Goal: Navigation & Orientation: Find specific page/section

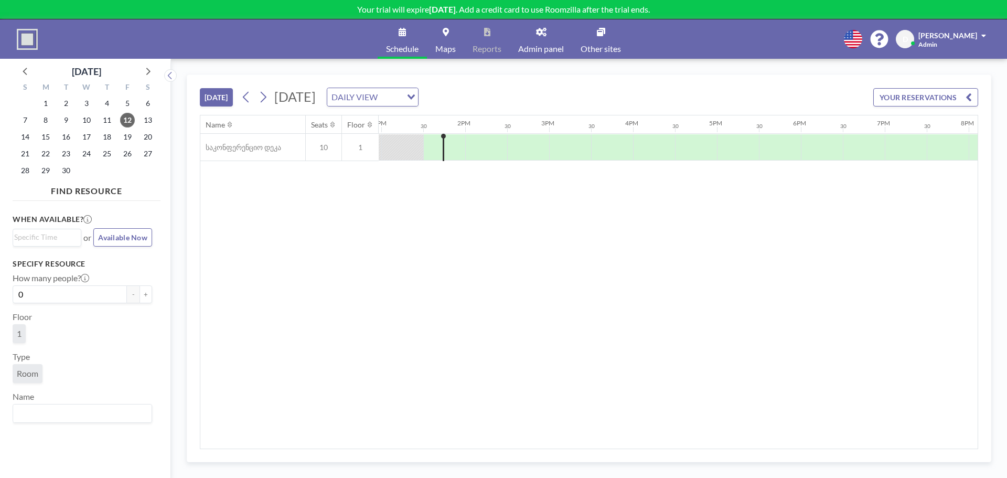
scroll to position [0, 1091]
drag, startPoint x: 977, startPoint y: 184, endPoint x: 966, endPoint y: 185, distance: 10.5
click at [974, 185] on div "Name Seats Floor 12AM 30 1AM 30 2AM 30 3AM 30 4AM 30 5AM 30 6AM 30 7AM 30 8AM 3…" at bounding box center [588, 281] width 777 height 333
click at [437, 37] on link "Maps" at bounding box center [445, 38] width 37 height 39
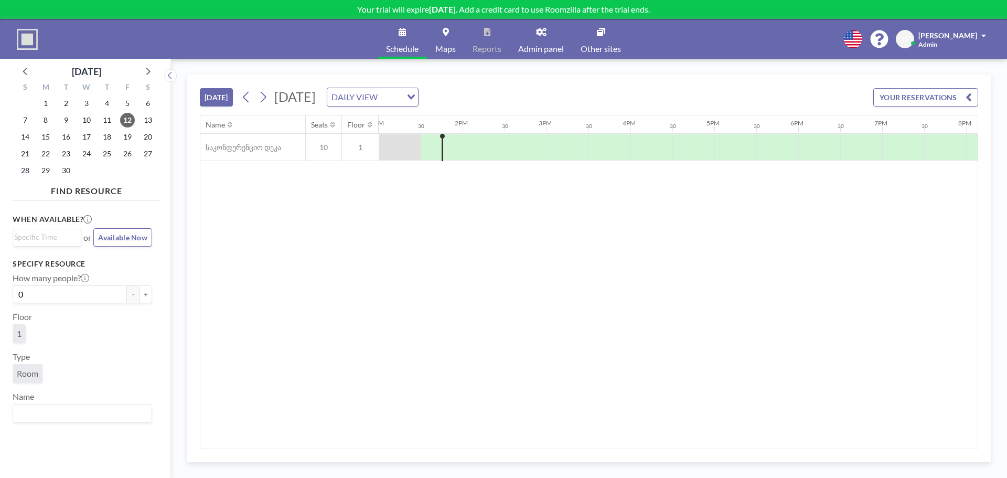
click at [334, 231] on div "Name Seats Floor 12AM 30 1AM 30 2AM 30 3AM 30 4AM 30 5AM 30 6AM 30 7AM 30 8AM 3…" at bounding box center [588, 281] width 777 height 333
click at [303, 228] on div "Name Seats Floor 12AM 30 1AM 30 2AM 30 3AM 30 4AM 30 5AM 30 6AM 30 7AM 30 8AM 3…" at bounding box center [588, 281] width 777 height 333
click at [445, 40] on link "Maps" at bounding box center [445, 38] width 37 height 39
click at [31, 41] on img at bounding box center [27, 39] width 21 height 21
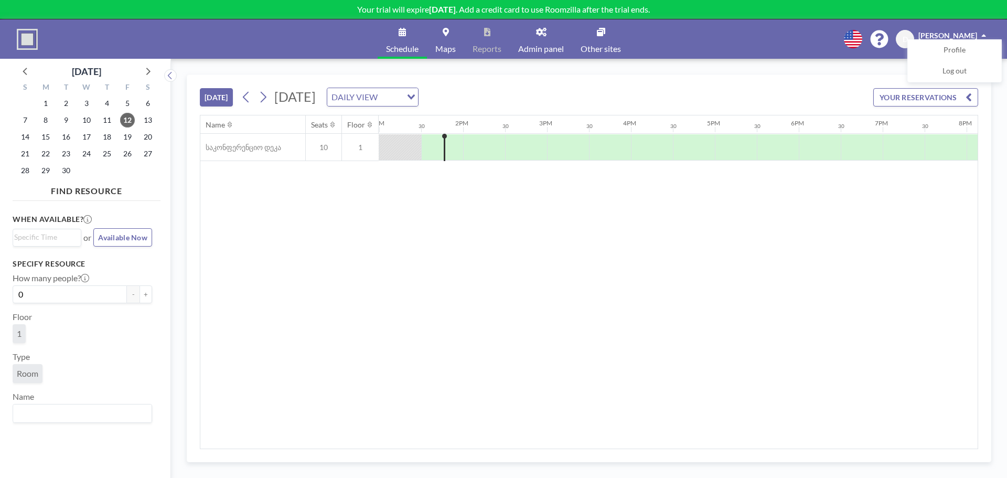
scroll to position [0, 1091]
